Goal: Task Accomplishment & Management: Use online tool/utility

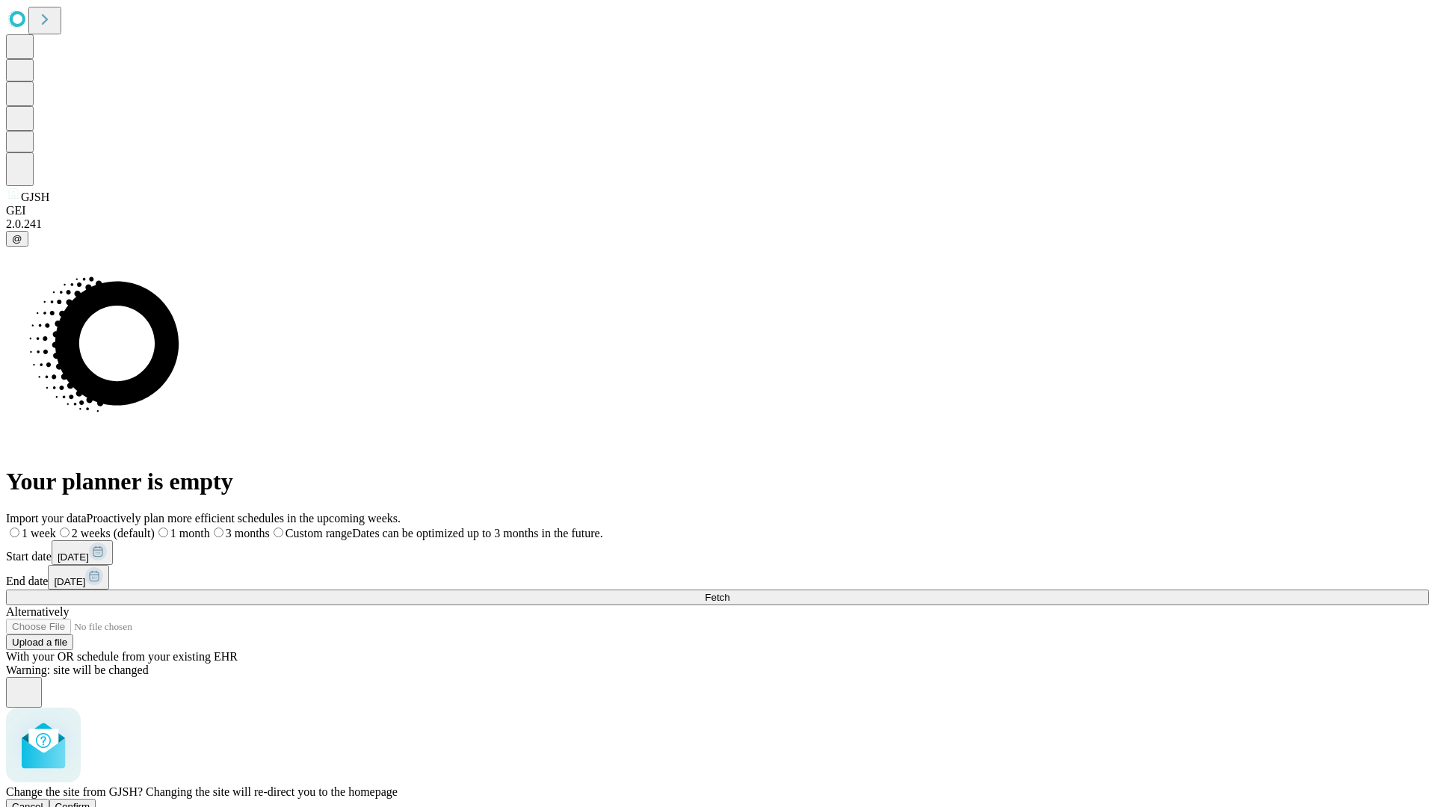
click at [90, 801] on span "Confirm" at bounding box center [72, 806] width 35 height 11
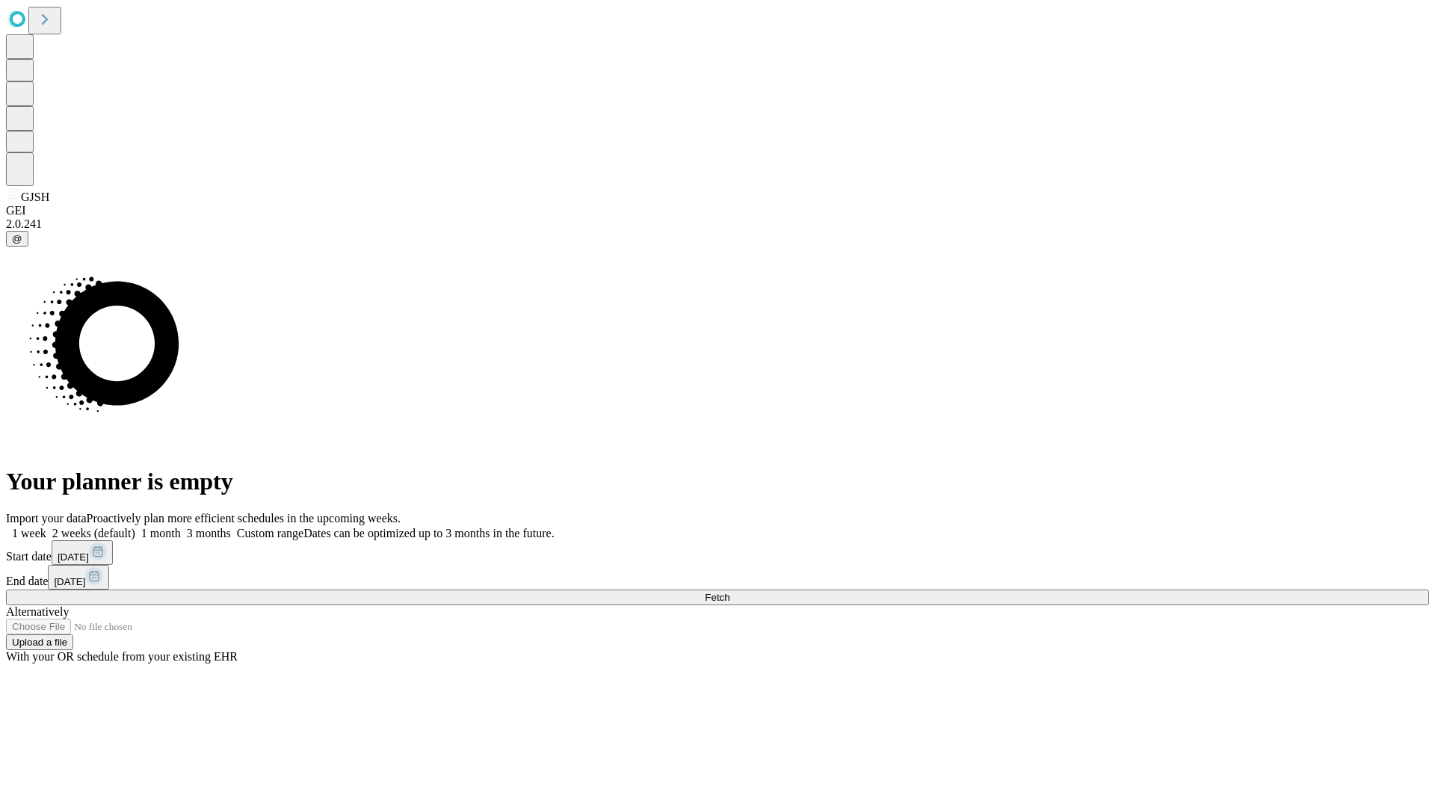
click at [181, 527] on label "1 month" at bounding box center [158, 533] width 46 height 13
click at [730, 592] on span "Fetch" at bounding box center [717, 597] width 25 height 11
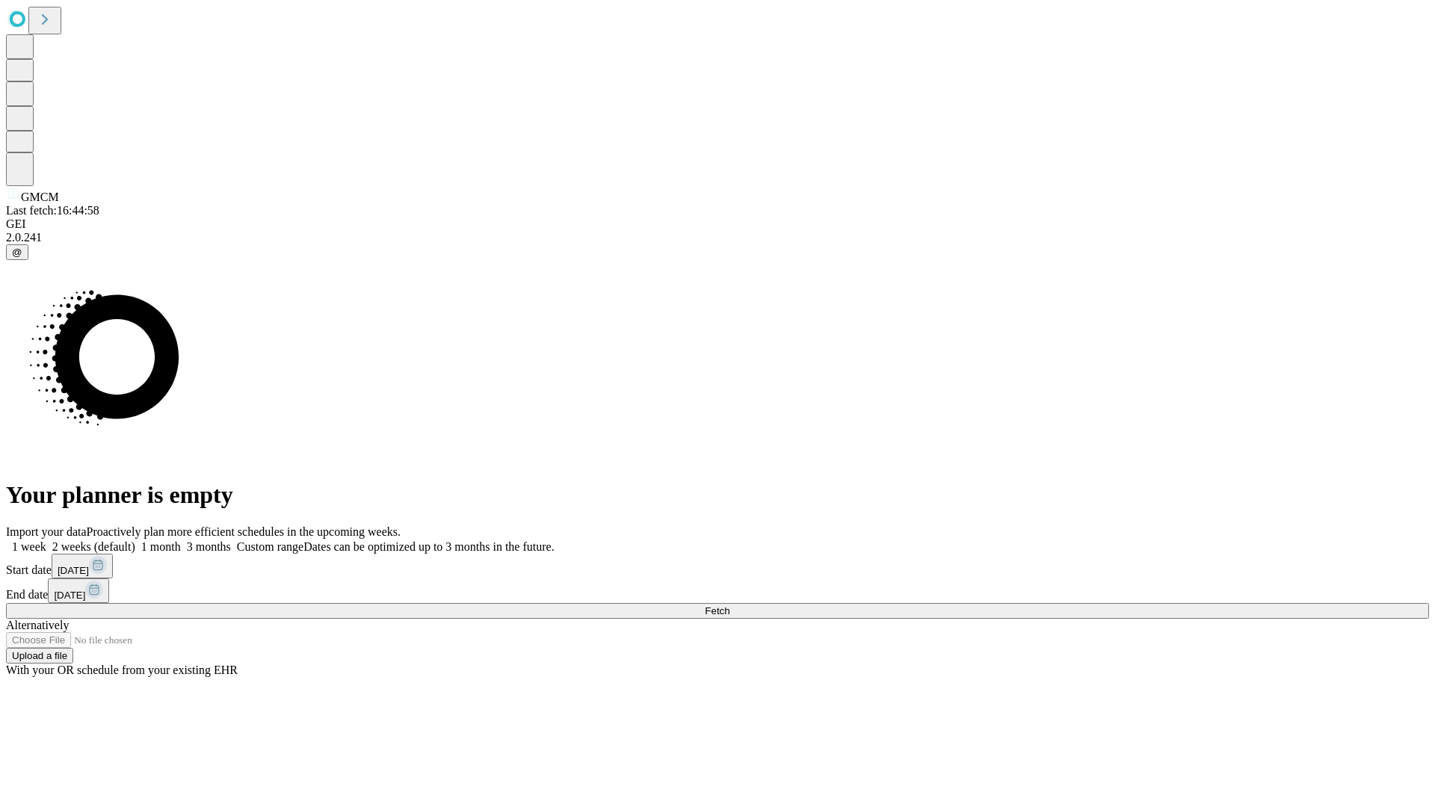
click at [181, 540] on label "1 month" at bounding box center [158, 546] width 46 height 13
click at [730, 605] on span "Fetch" at bounding box center [717, 610] width 25 height 11
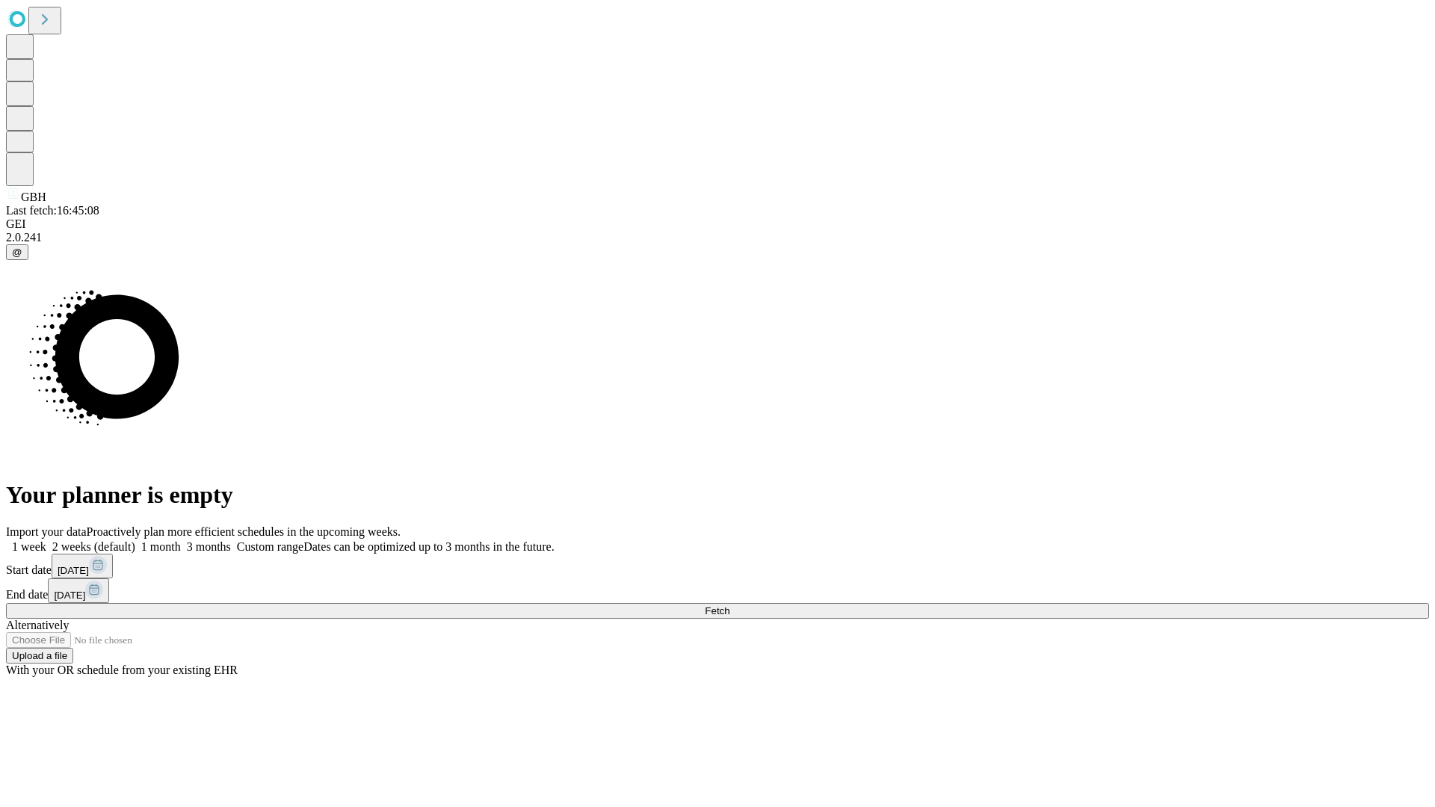
click at [181, 540] on label "1 month" at bounding box center [158, 546] width 46 height 13
click at [730, 605] on span "Fetch" at bounding box center [717, 610] width 25 height 11
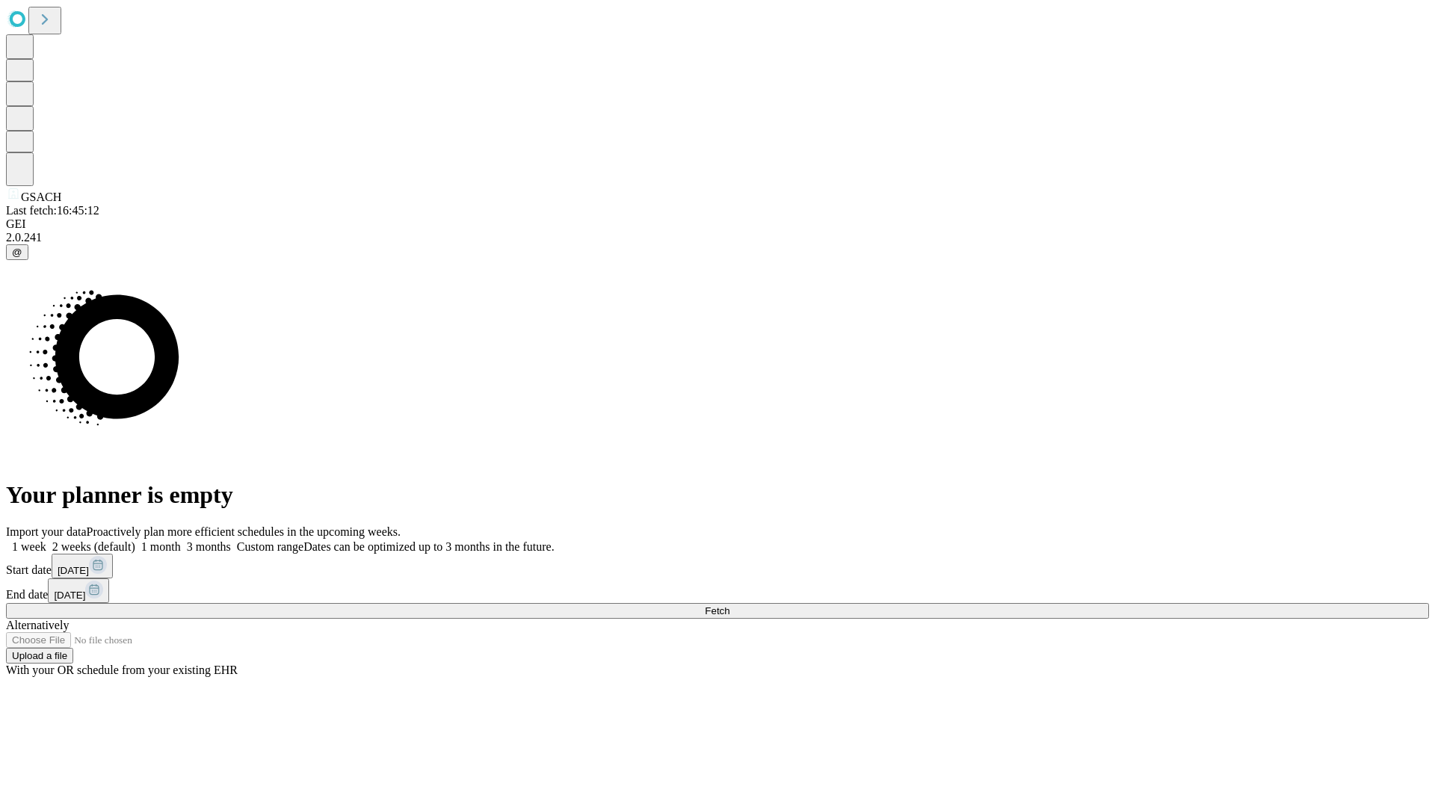
click at [730, 605] on span "Fetch" at bounding box center [717, 610] width 25 height 11
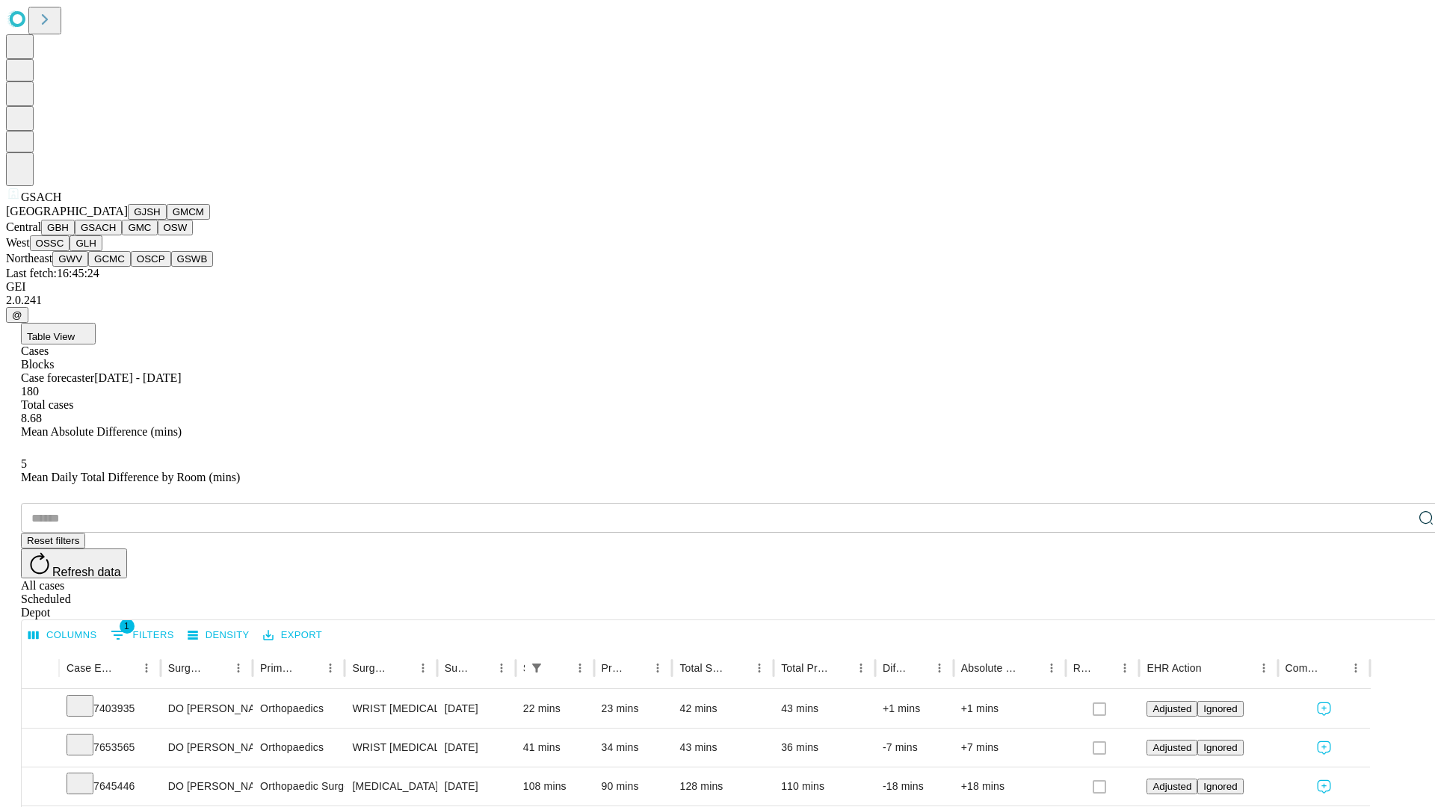
click at [122, 235] on button "GMC" at bounding box center [139, 228] width 35 height 16
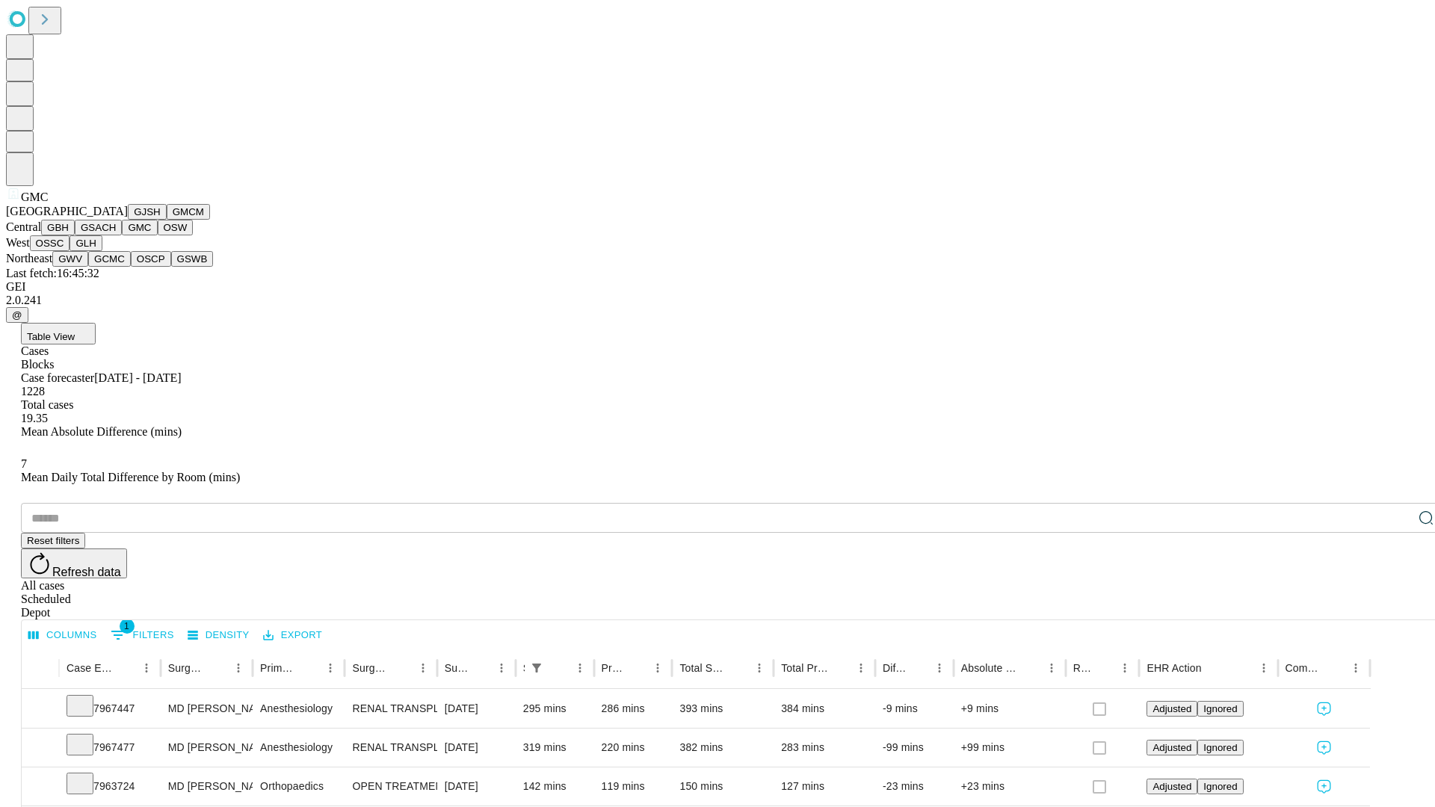
click at [158, 235] on button "OSW" at bounding box center [176, 228] width 36 height 16
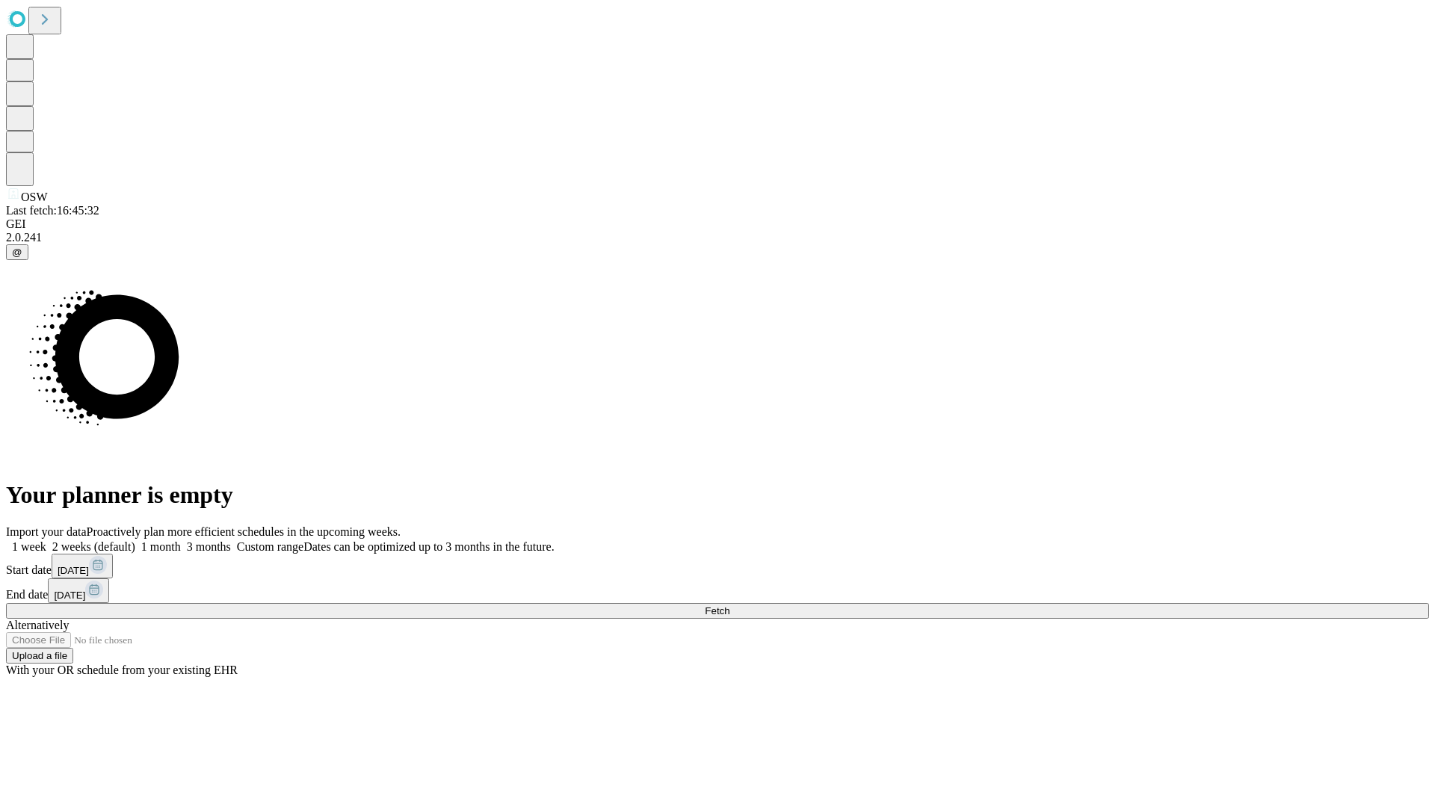
click at [181, 540] on label "1 month" at bounding box center [158, 546] width 46 height 13
click at [730, 605] on span "Fetch" at bounding box center [717, 610] width 25 height 11
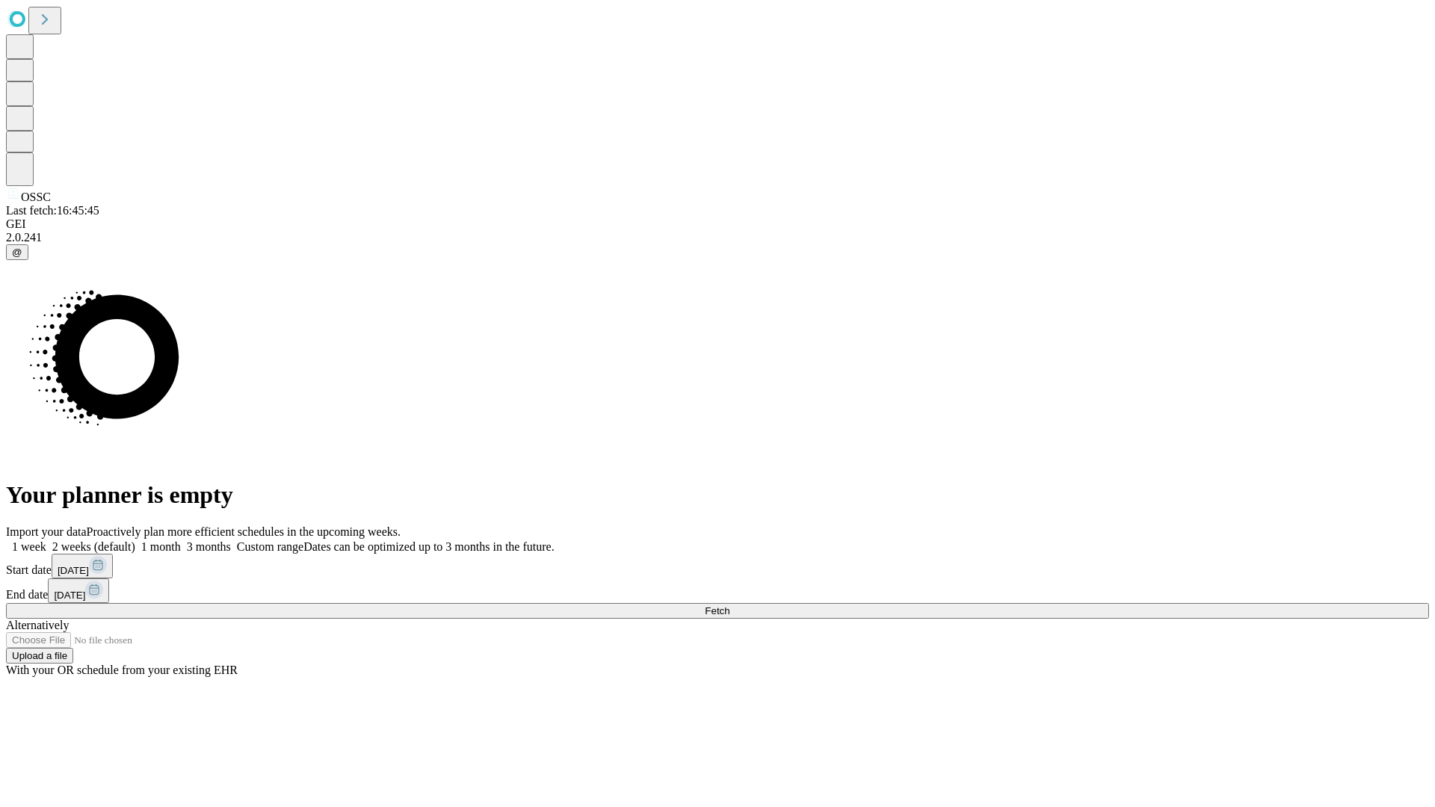
click at [181, 540] on label "1 month" at bounding box center [158, 546] width 46 height 13
click at [730, 605] on span "Fetch" at bounding box center [717, 610] width 25 height 11
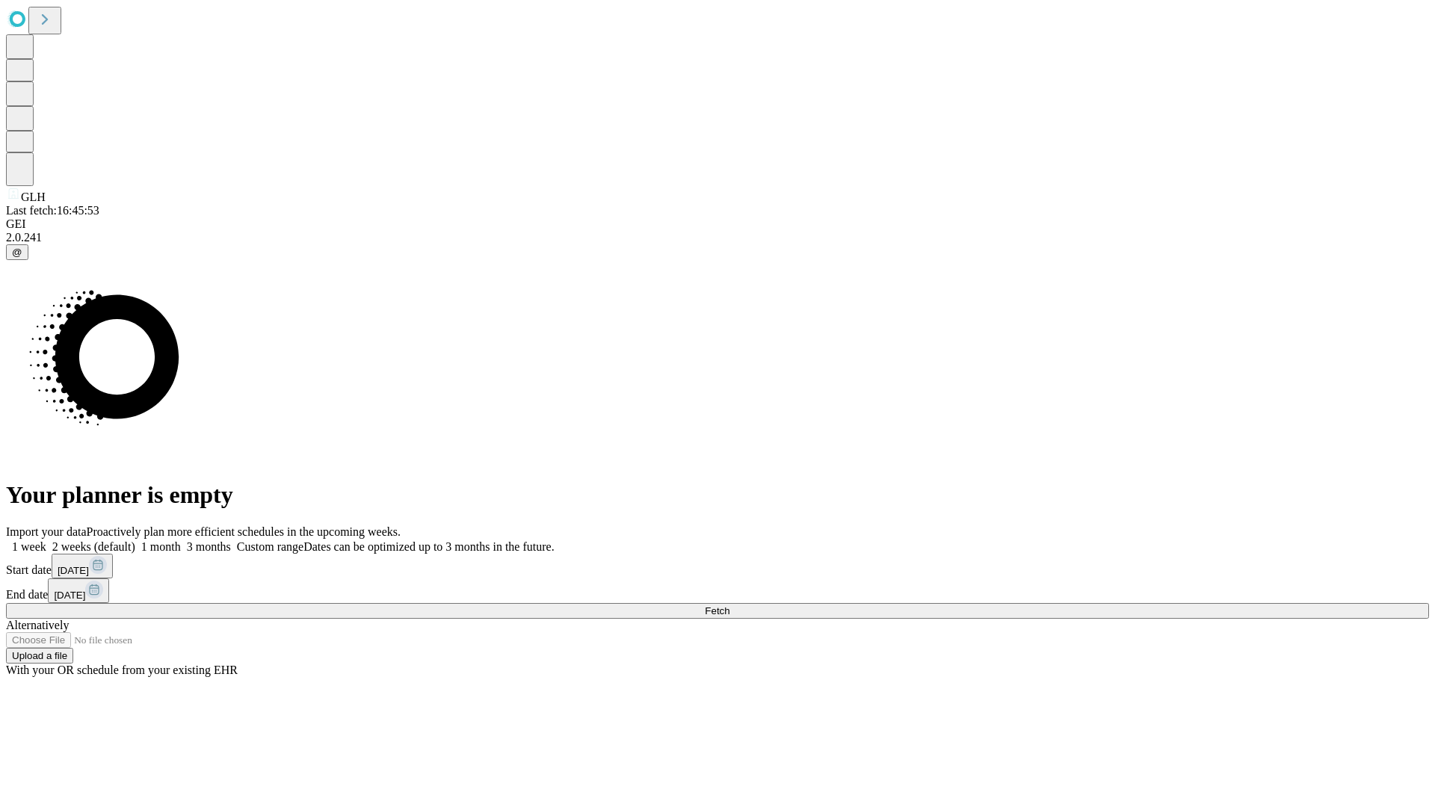
click at [181, 540] on label "1 month" at bounding box center [158, 546] width 46 height 13
click at [730, 605] on span "Fetch" at bounding box center [717, 610] width 25 height 11
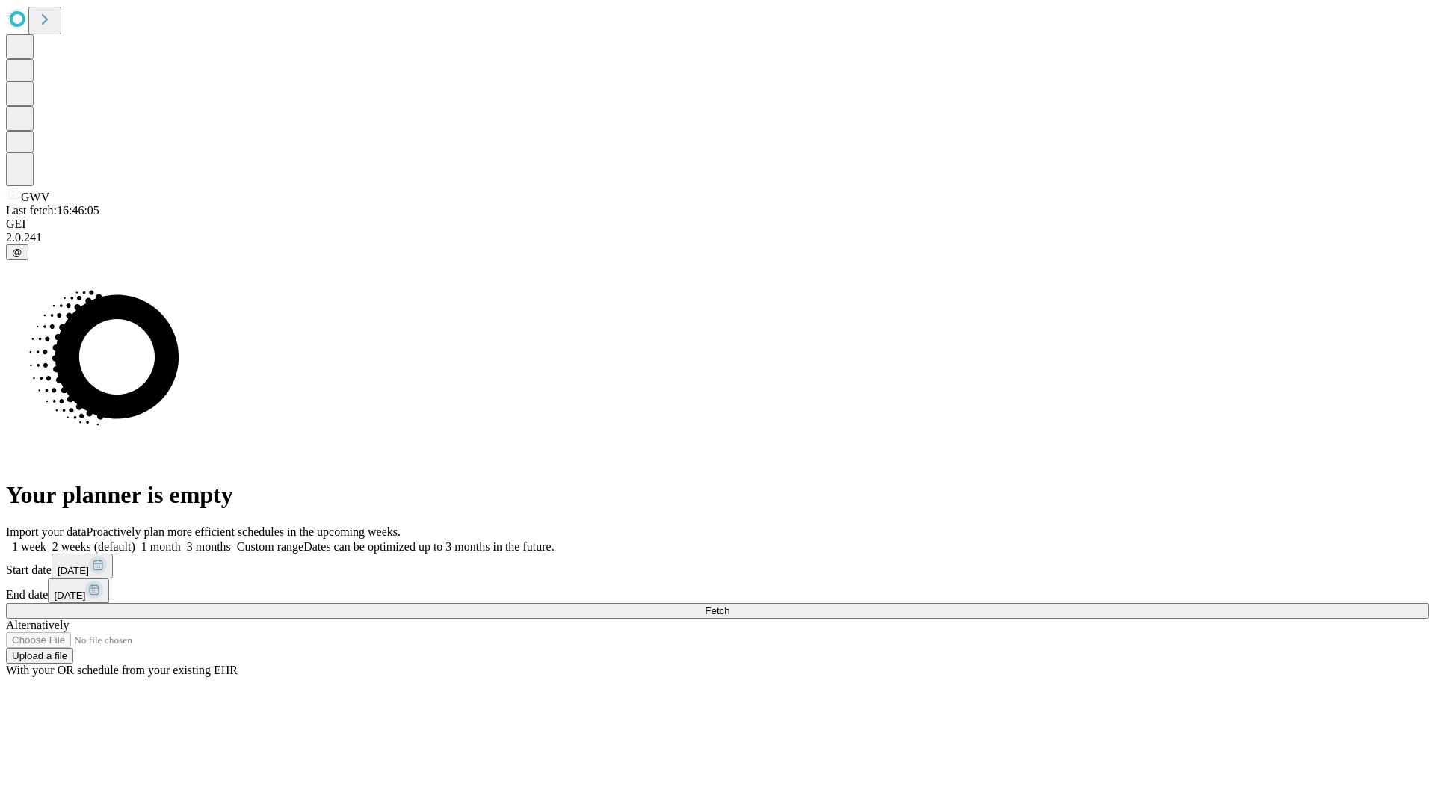
click at [181, 540] on label "1 month" at bounding box center [158, 546] width 46 height 13
click at [730, 605] on span "Fetch" at bounding box center [717, 610] width 25 height 11
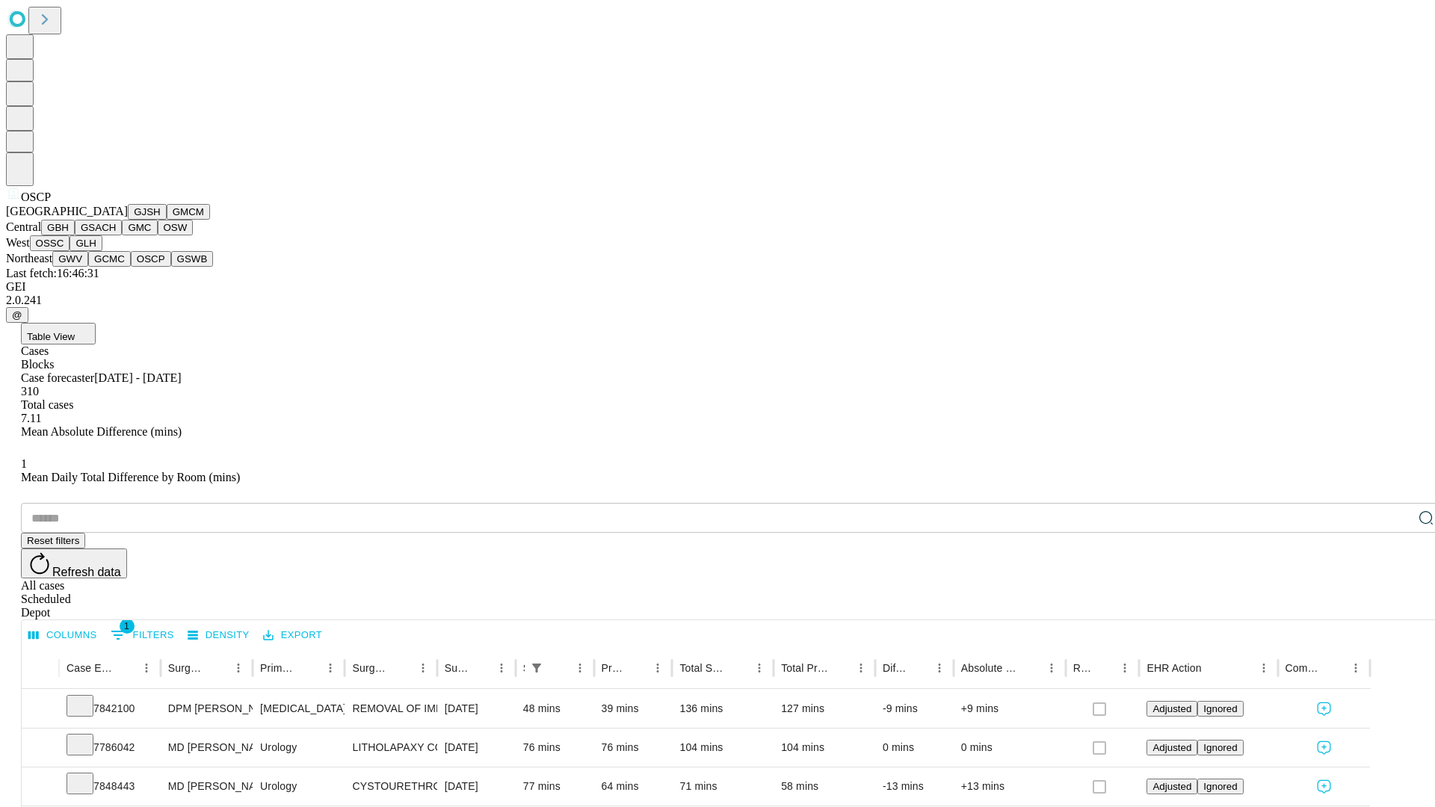
click at [171, 267] on button "GSWB" at bounding box center [192, 259] width 43 height 16
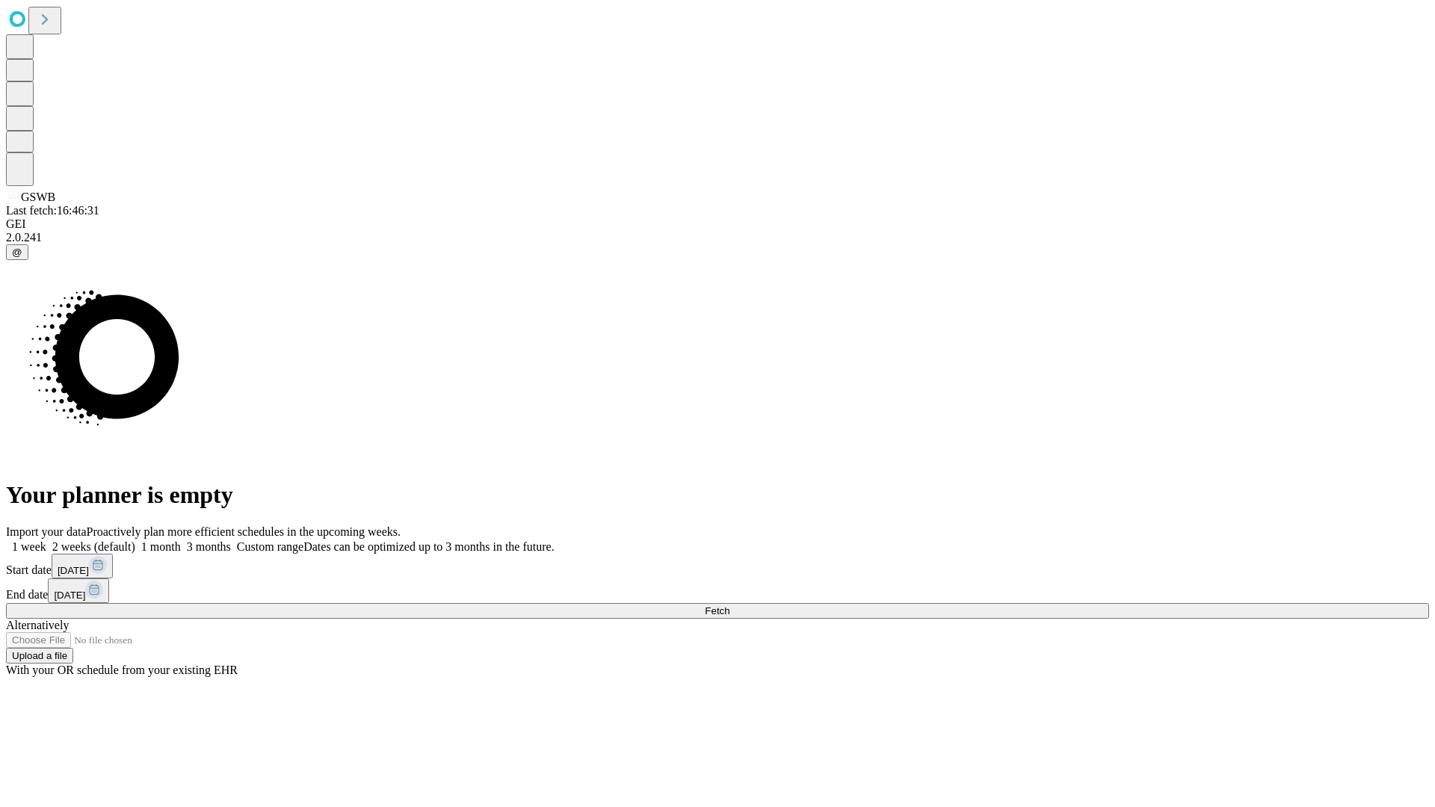
click at [181, 540] on label "1 month" at bounding box center [158, 546] width 46 height 13
click at [730, 605] on span "Fetch" at bounding box center [717, 610] width 25 height 11
